Goal: Transaction & Acquisition: Purchase product/service

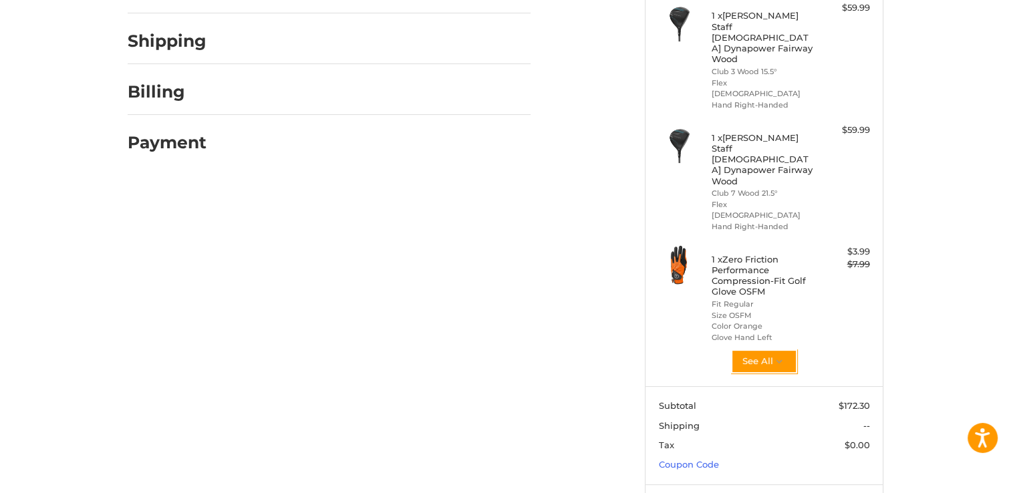
scroll to position [287, 0]
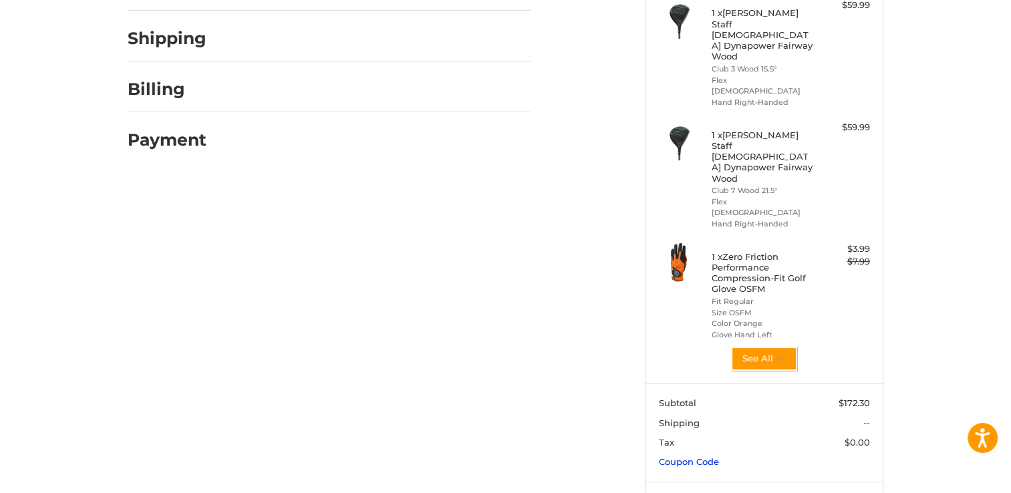
click at [702, 457] on link "Coupon Code" at bounding box center [689, 462] width 60 height 11
click at [690, 475] on input "Gift Certificate or Coupon Code" at bounding box center [726, 490] width 134 height 30
type input "*******"
click at [853, 475] on button "Apply" at bounding box center [834, 490] width 71 height 30
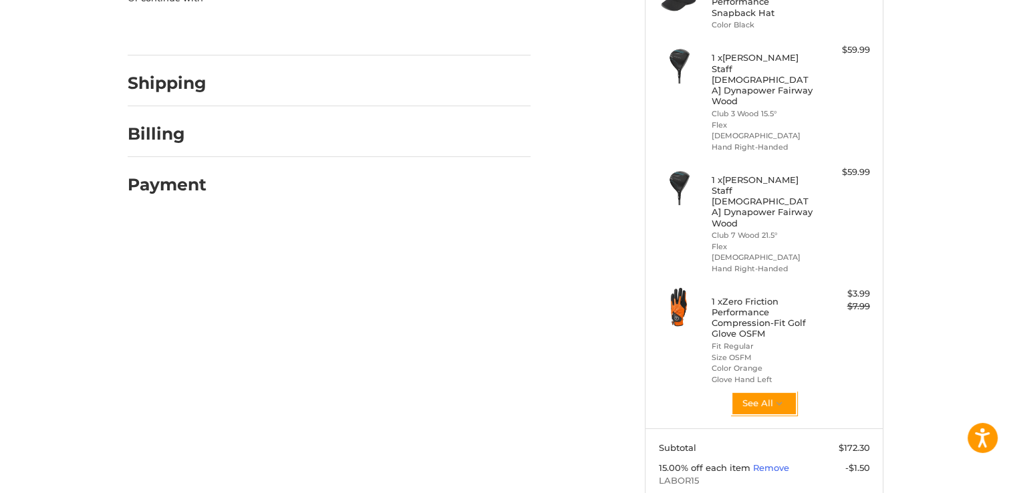
scroll to position [267, 0]
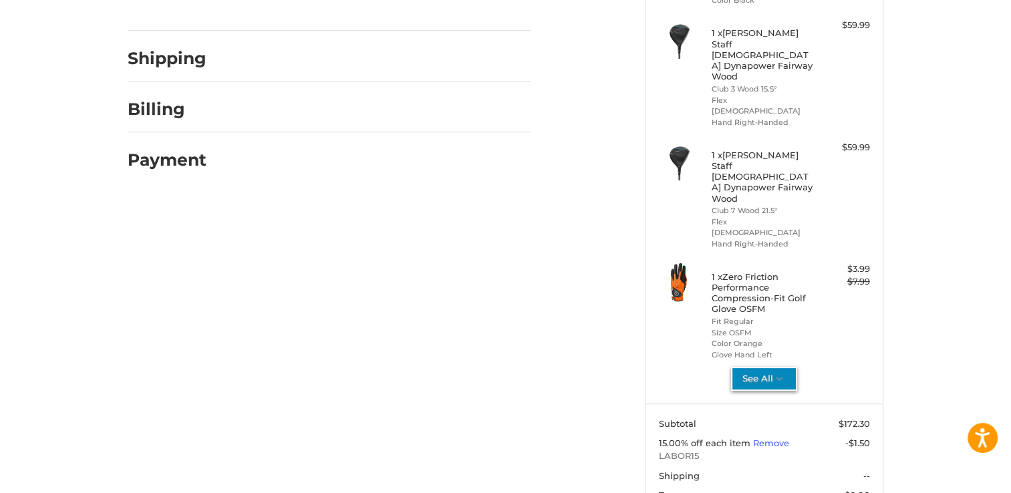
click at [763, 367] on button "See All" at bounding box center [764, 379] width 66 height 24
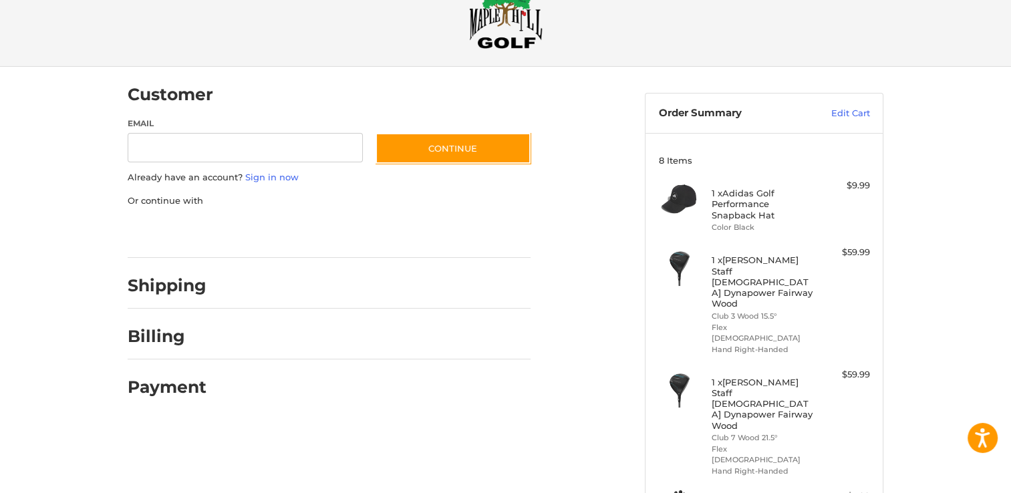
scroll to position [0, 0]
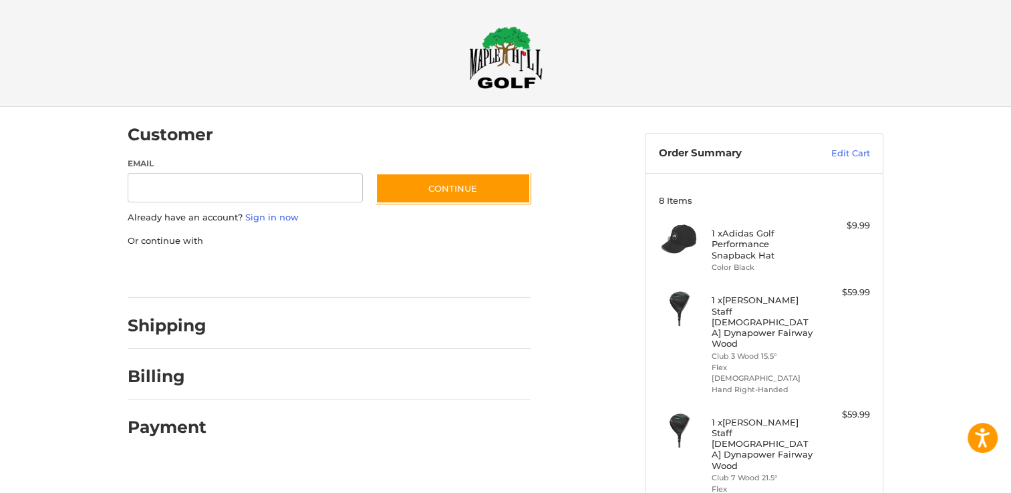
click at [499, 63] on img at bounding box center [506, 57] width 74 height 63
